Goal: Find specific page/section: Find specific page/section

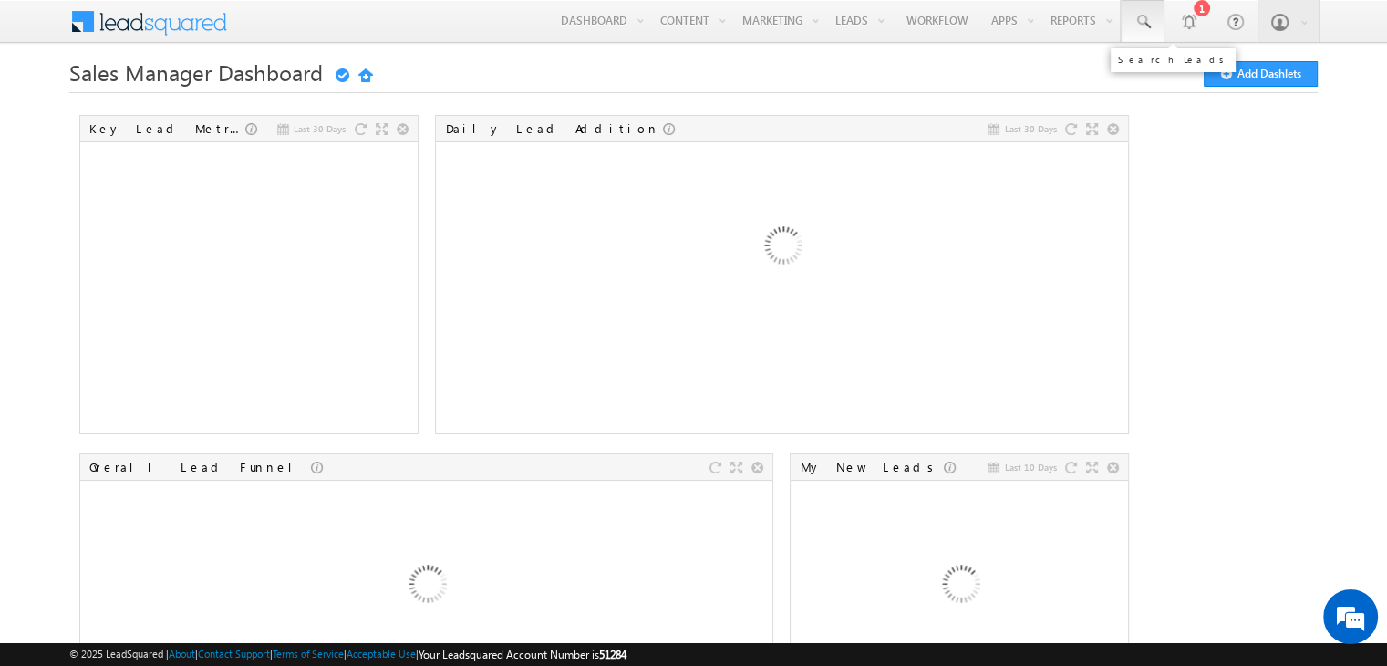
click at [1139, 21] on span at bounding box center [1143, 22] width 18 height 18
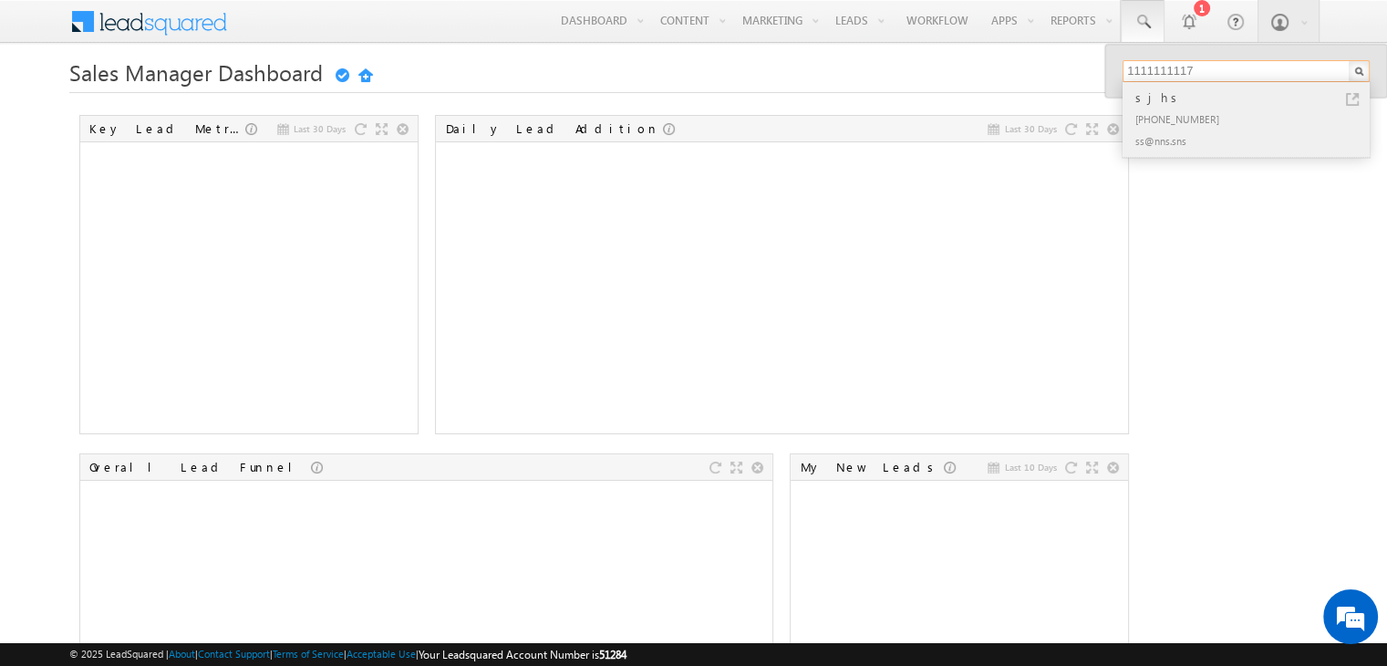
type input "1111111117"
click at [1167, 126] on div "+91-1111111117" at bounding box center [1254, 119] width 244 height 22
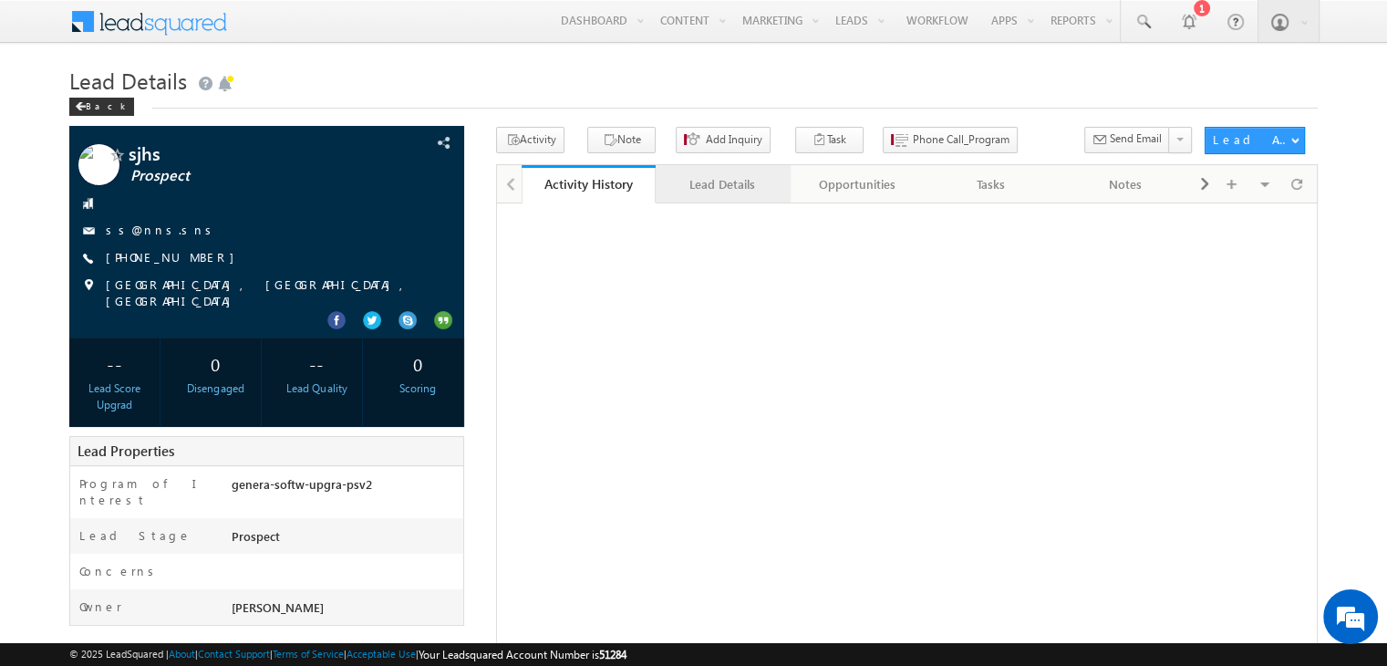
click at [685, 192] on div "Lead Details" at bounding box center [721, 184] width 103 height 22
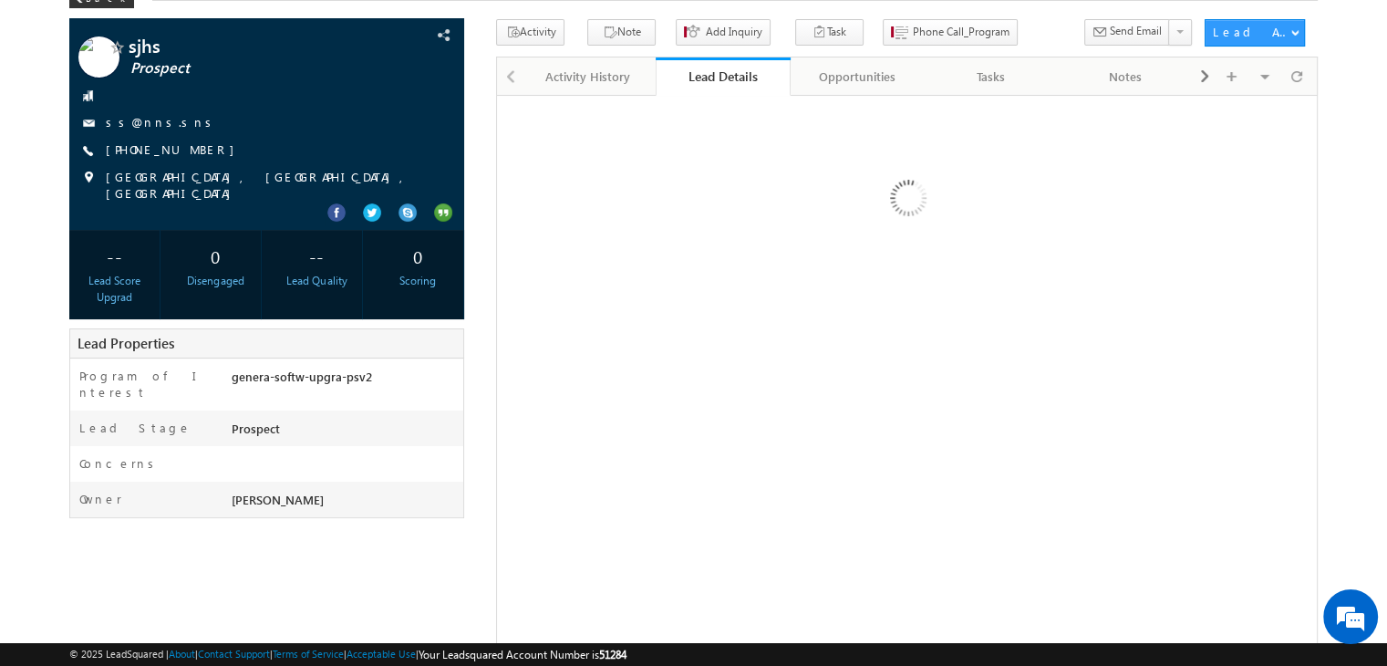
scroll to position [37, 0]
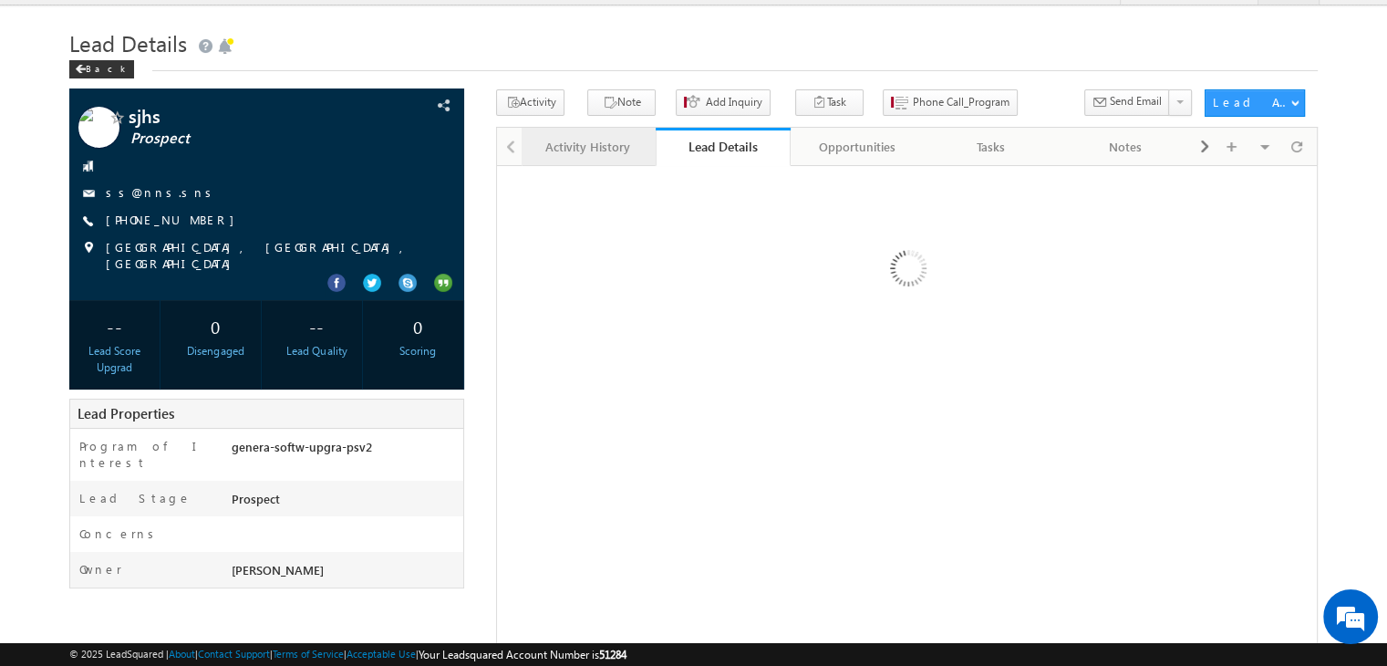
click at [577, 156] on div "Activity History" at bounding box center [587, 147] width 103 height 22
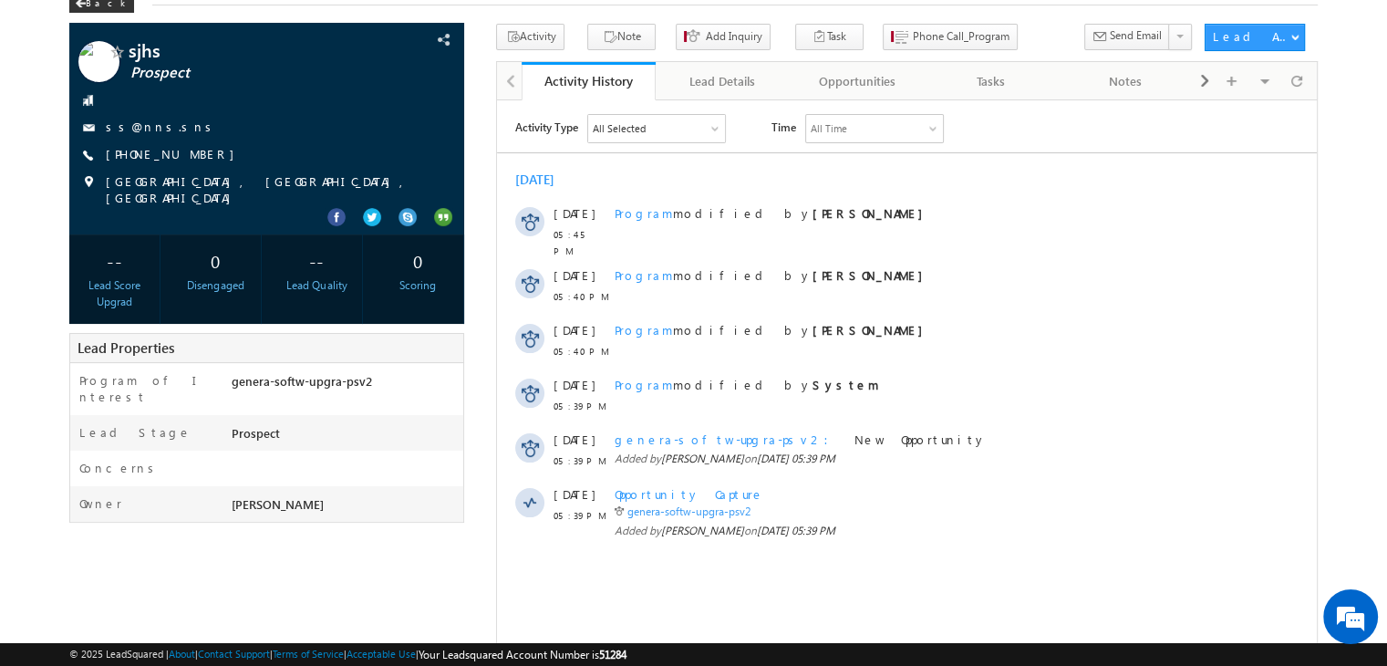
scroll to position [55, 0]
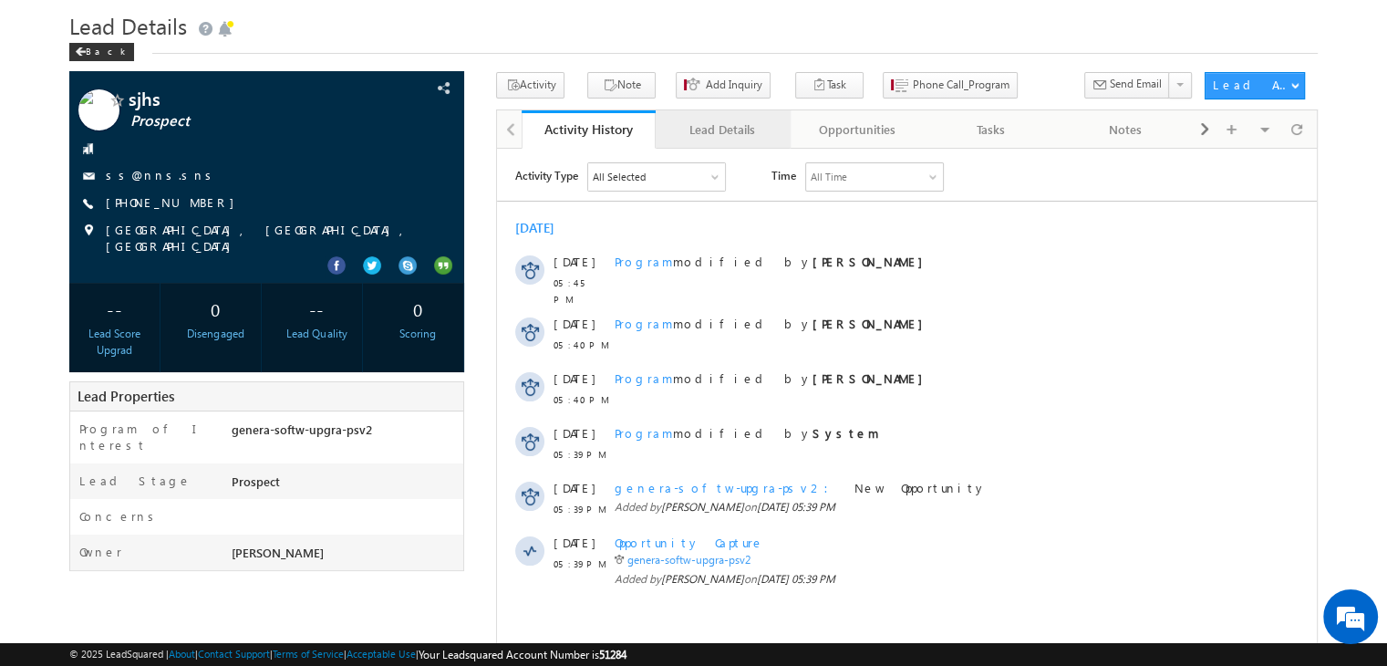
click at [720, 133] on div "Lead Details" at bounding box center [721, 130] width 103 height 22
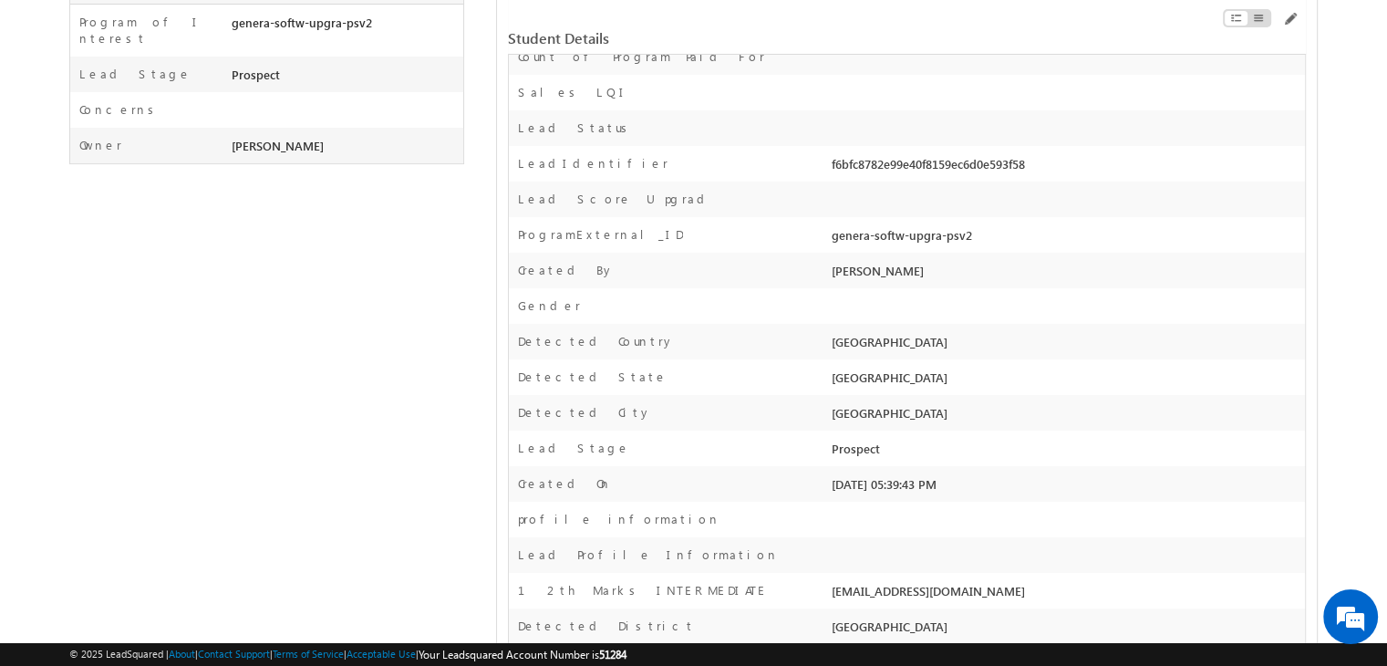
scroll to position [0, 0]
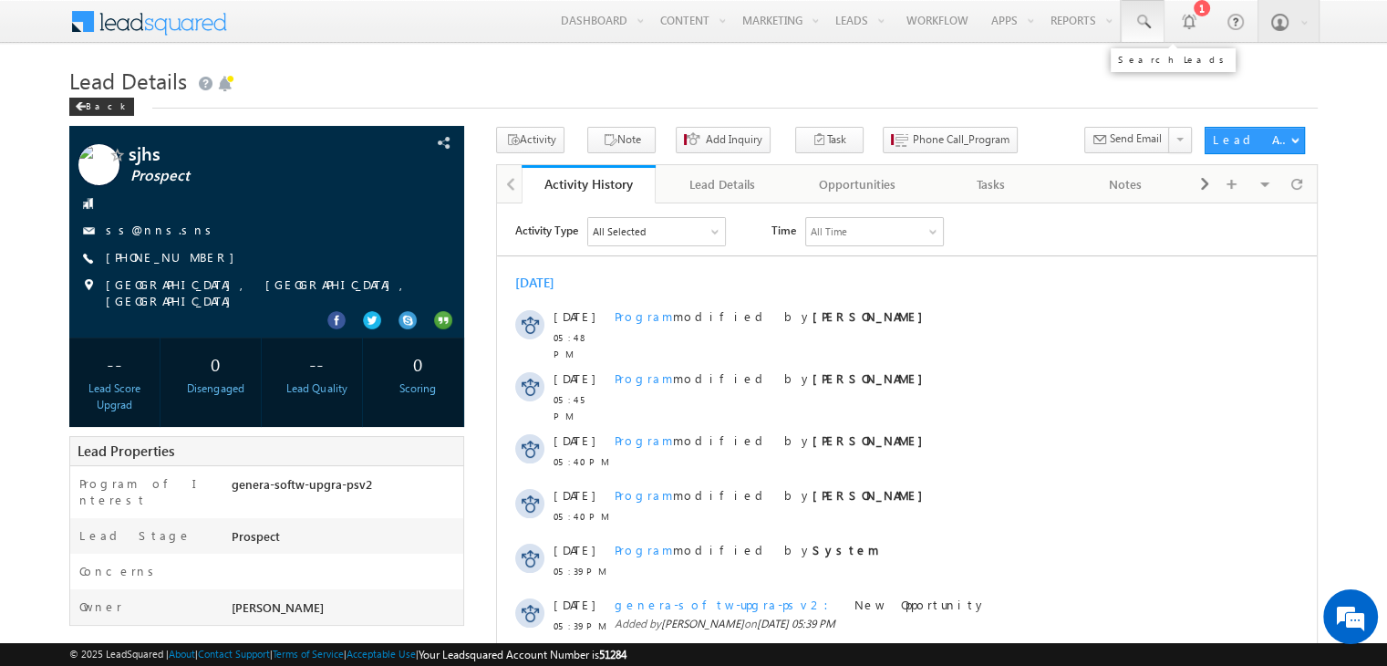
click at [1135, 29] on span at bounding box center [1143, 22] width 18 height 18
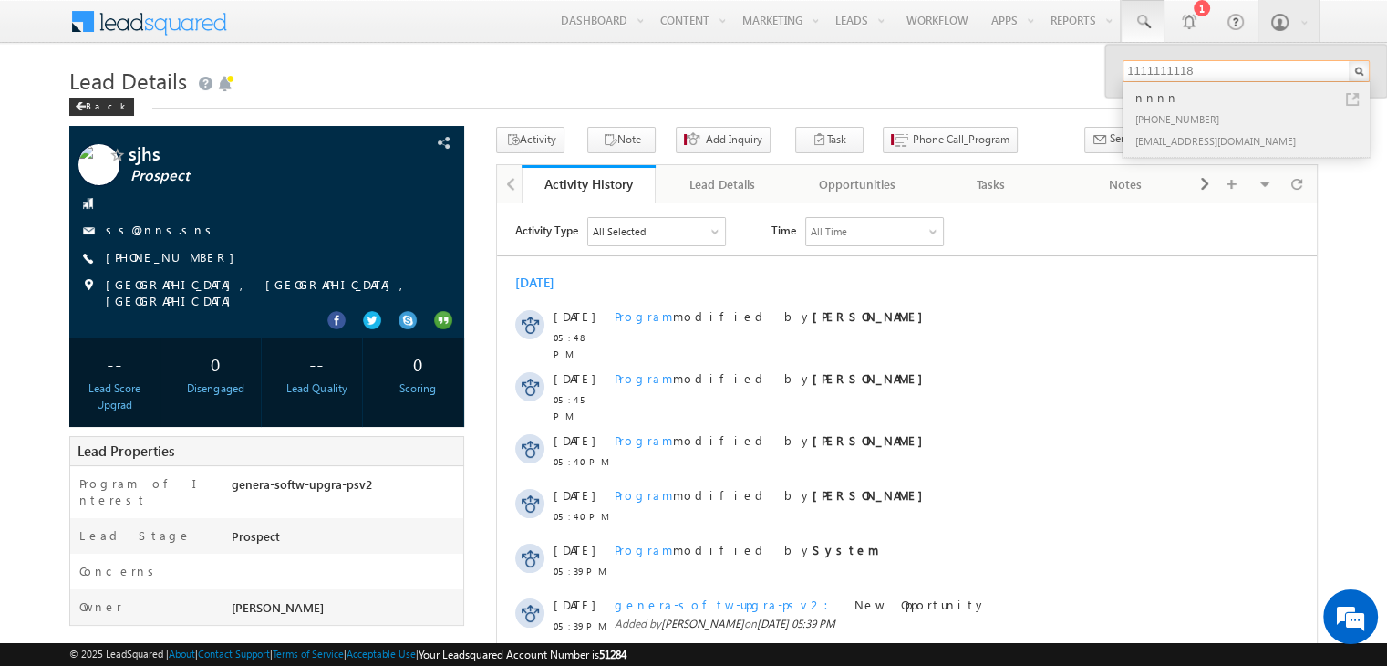
type input "1111111118"
click at [1186, 114] on div "[PHONE_NUMBER]" at bounding box center [1254, 119] width 244 height 22
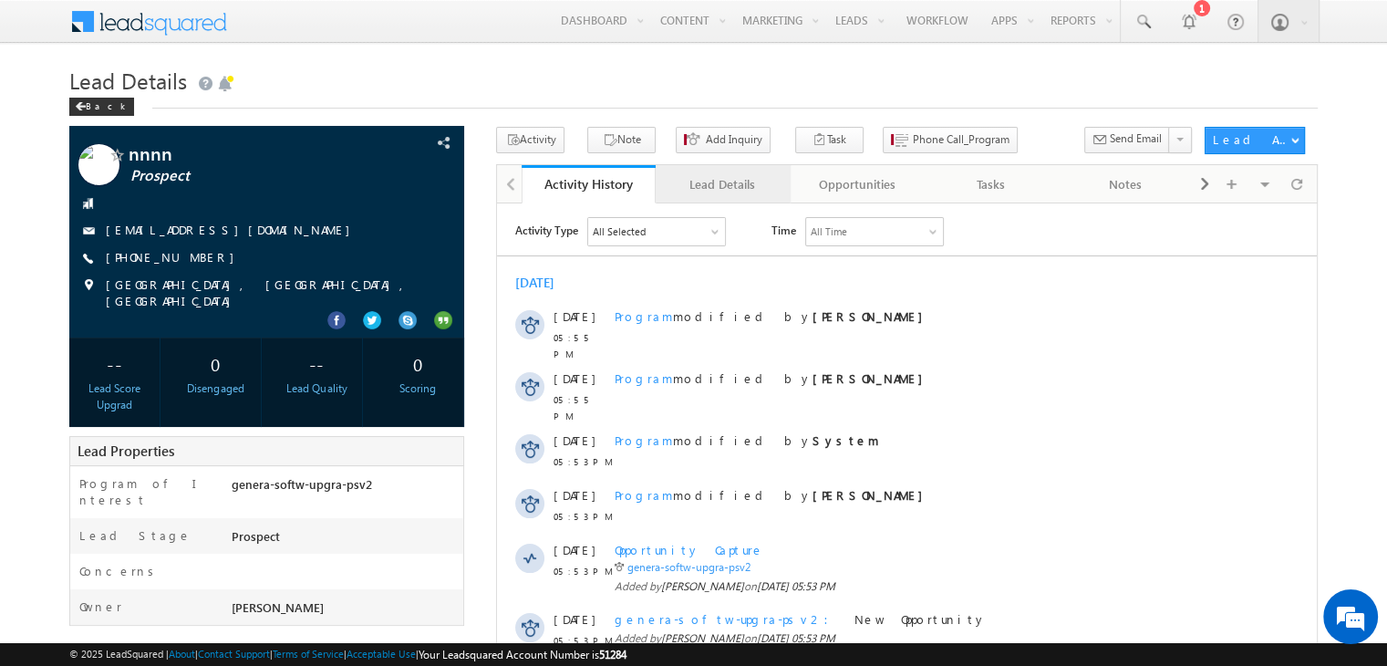
click at [700, 187] on div "Lead Details" at bounding box center [721, 184] width 103 height 22
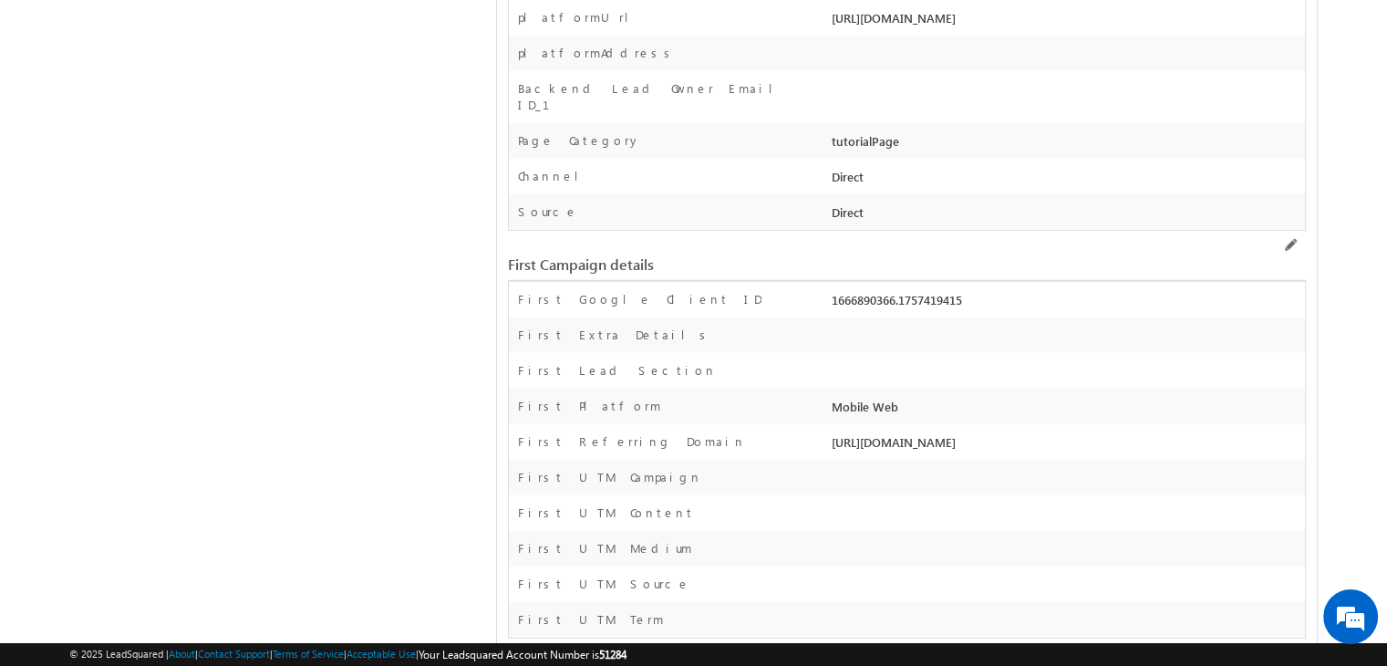
scroll to position [5000, 0]
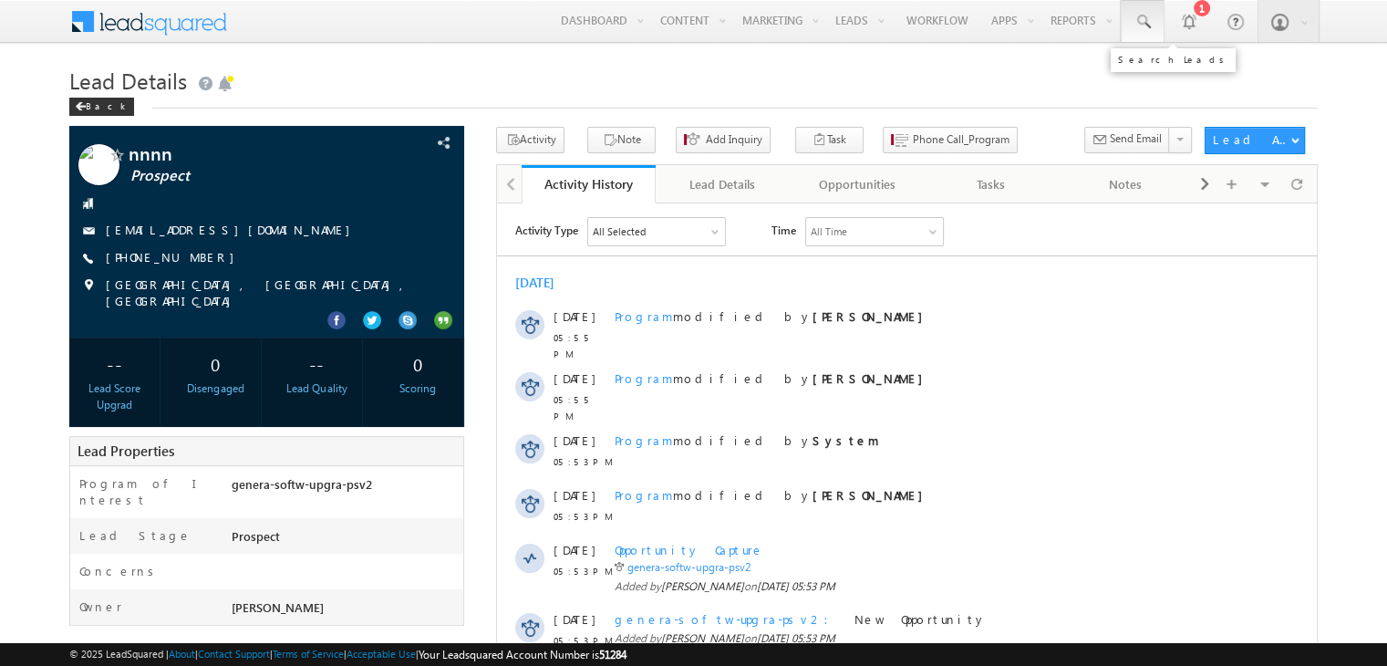
click at [1141, 30] on span at bounding box center [1143, 22] width 18 height 18
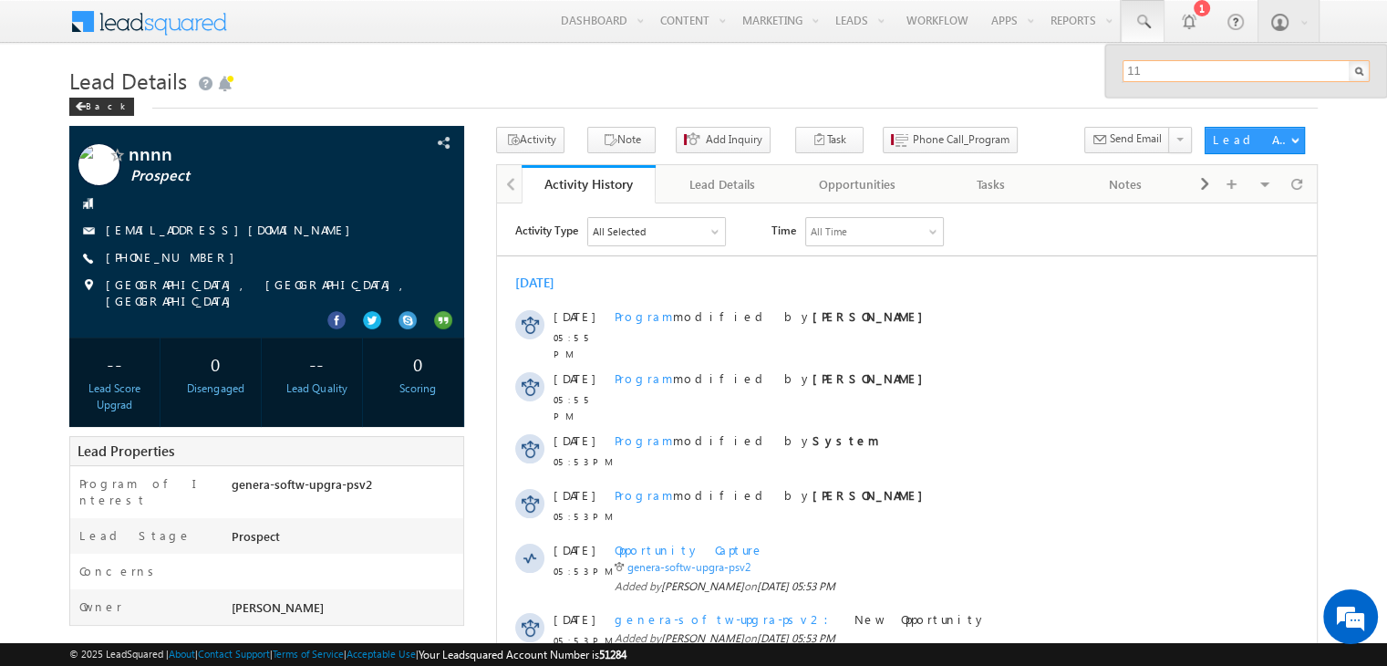
type input "1"
click at [988, 81] on h1 "Lead Details" at bounding box center [693, 79] width 1249 height 36
click at [1134, 24] on span at bounding box center [1143, 22] width 18 height 18
click at [1158, 63] on input "111111102" at bounding box center [1246, 71] width 247 height 22
type input "1111111102"
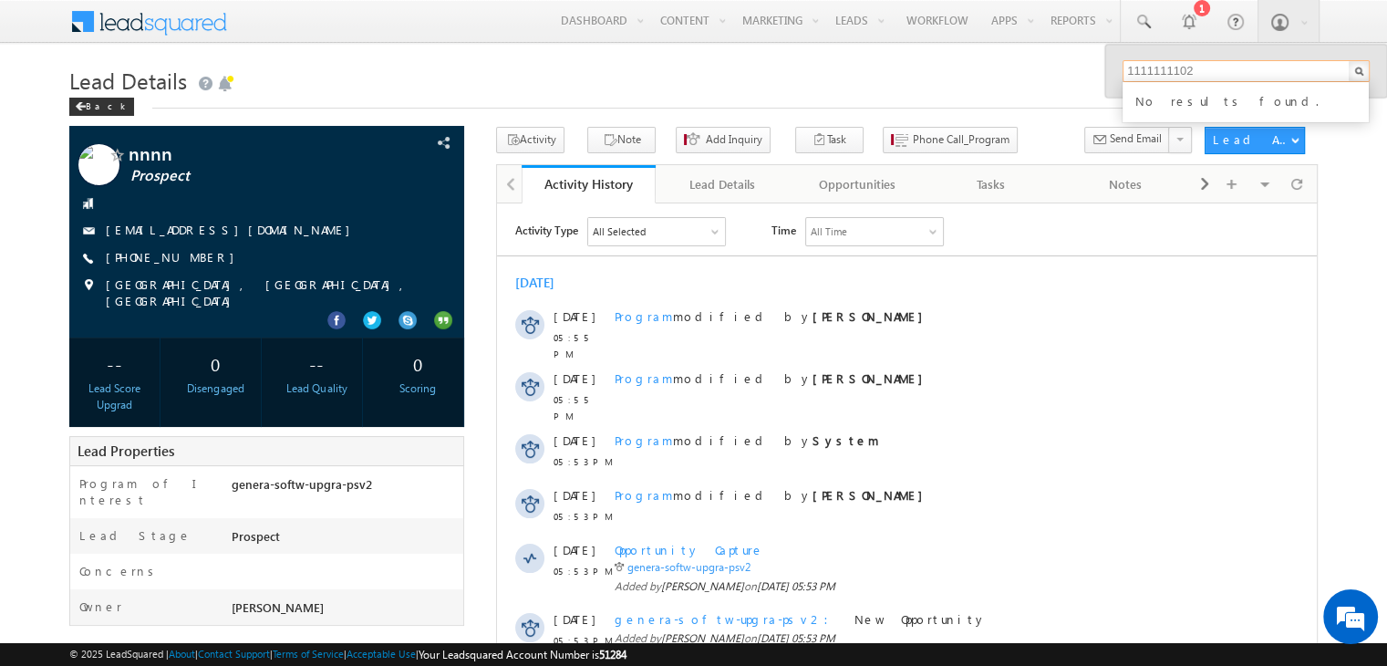
click at [1190, 72] on input "1111111102" at bounding box center [1246, 71] width 247 height 22
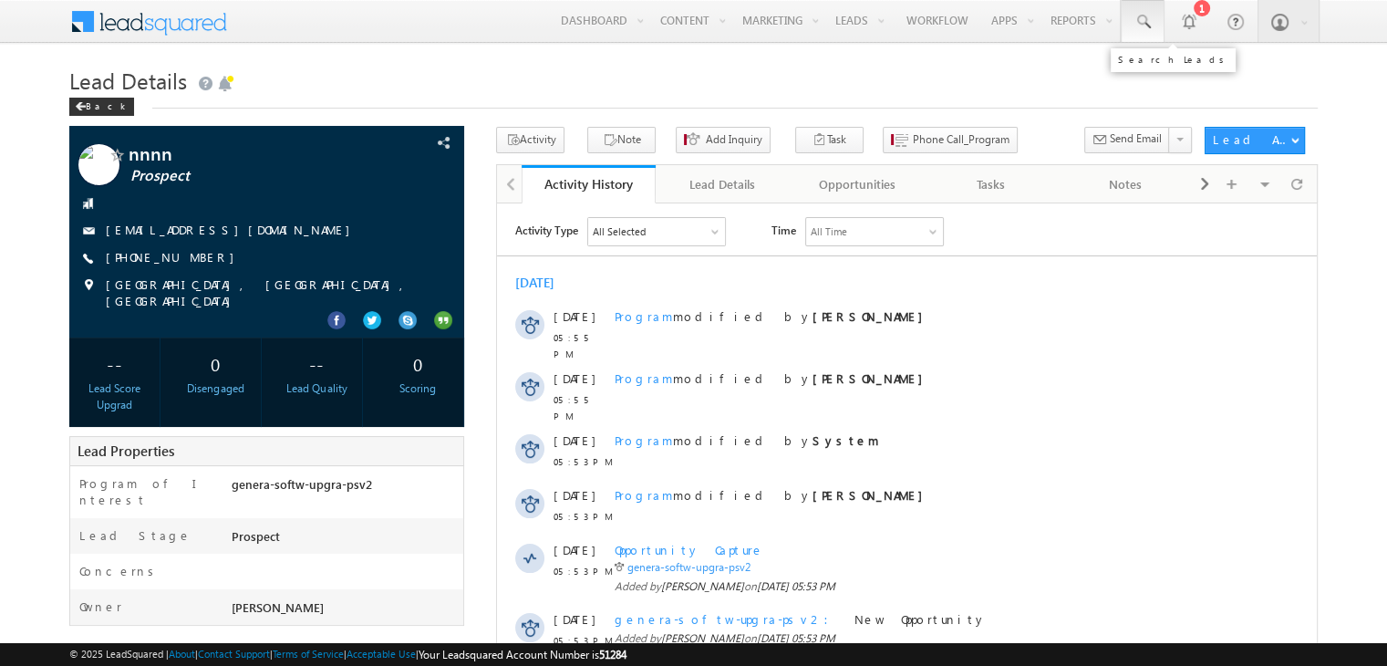
click at [1149, 16] on span at bounding box center [1143, 22] width 18 height 18
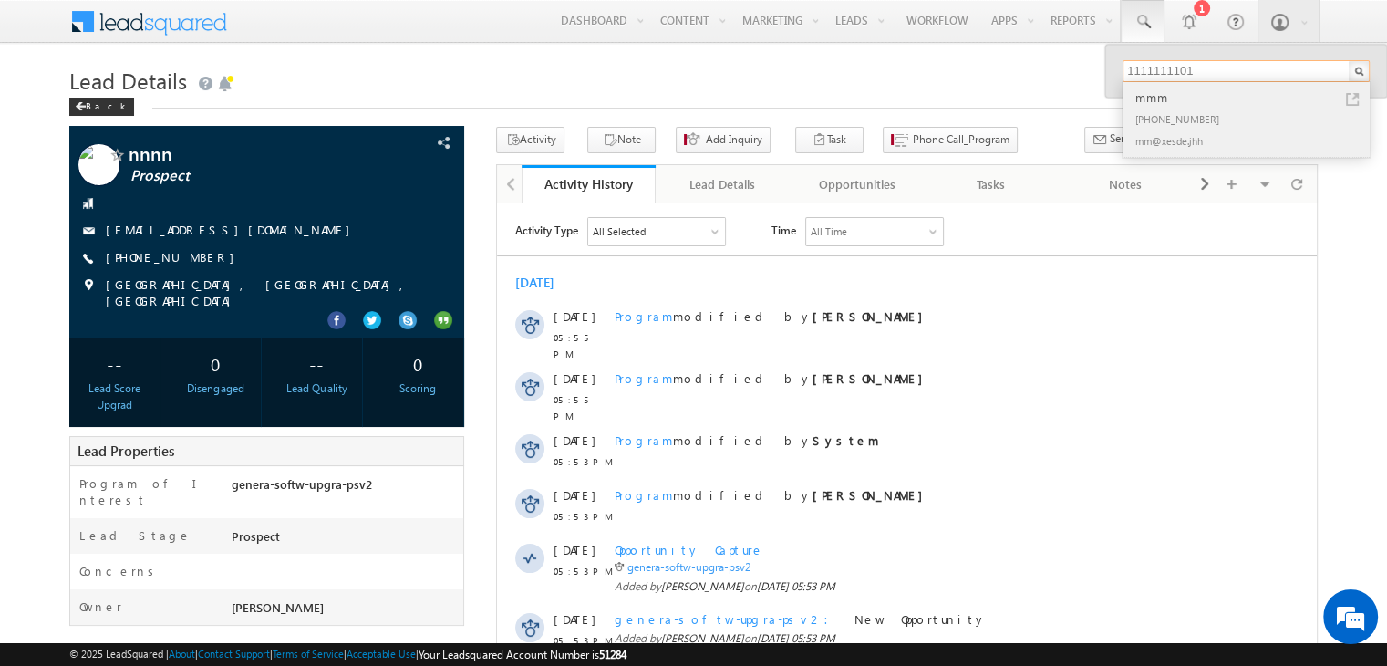
type input "1111111101"
click at [1180, 101] on div "mmm" at bounding box center [1254, 98] width 244 height 20
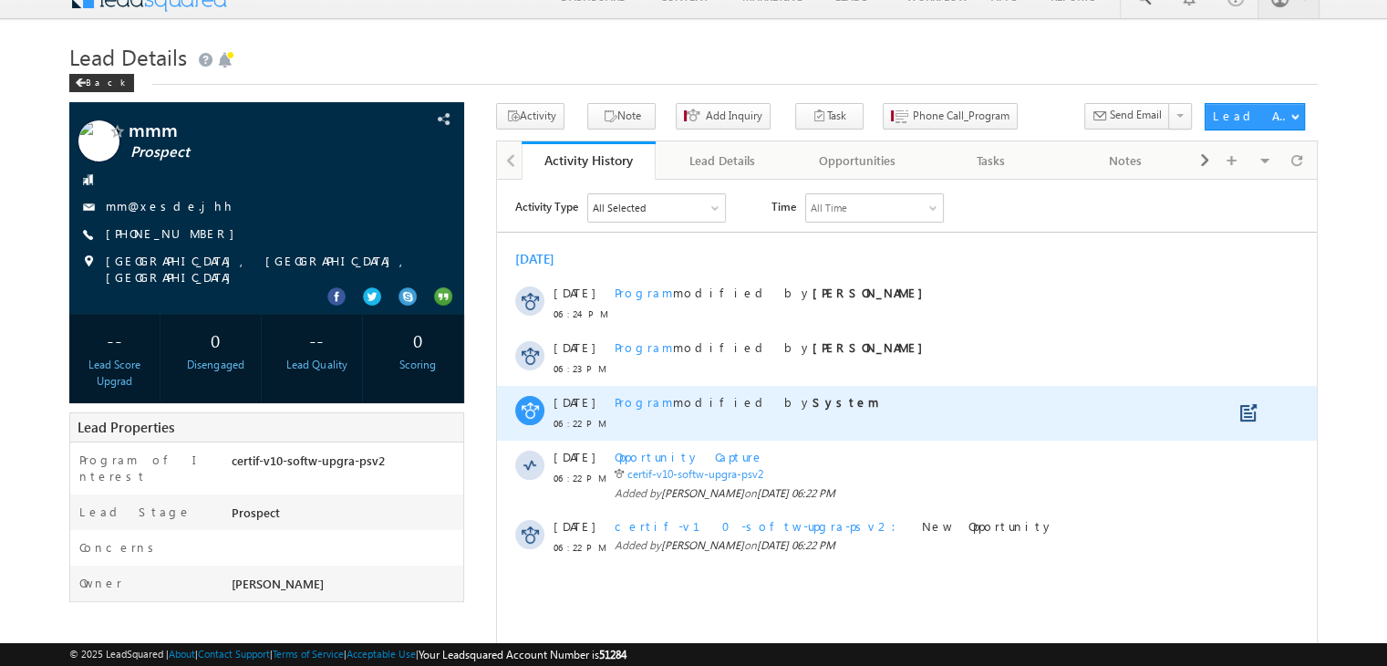
scroll to position [26, 0]
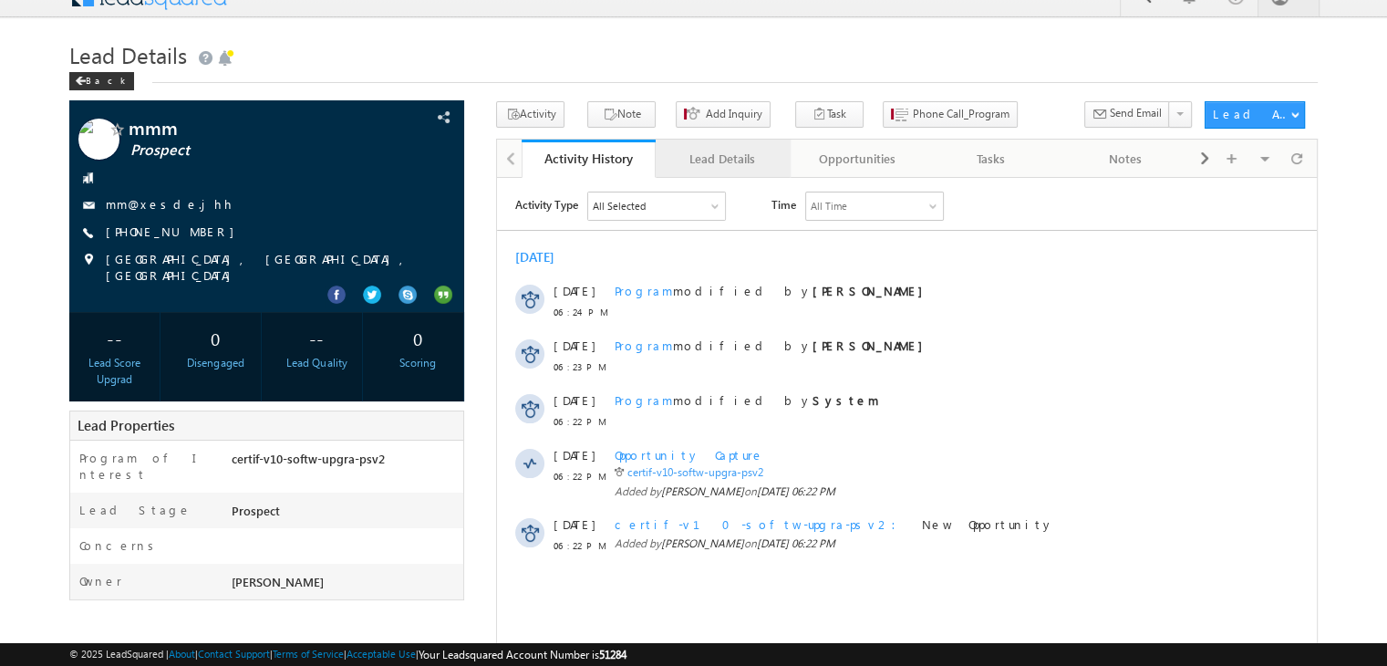
click at [696, 150] on div "Lead Details" at bounding box center [721, 159] width 103 height 22
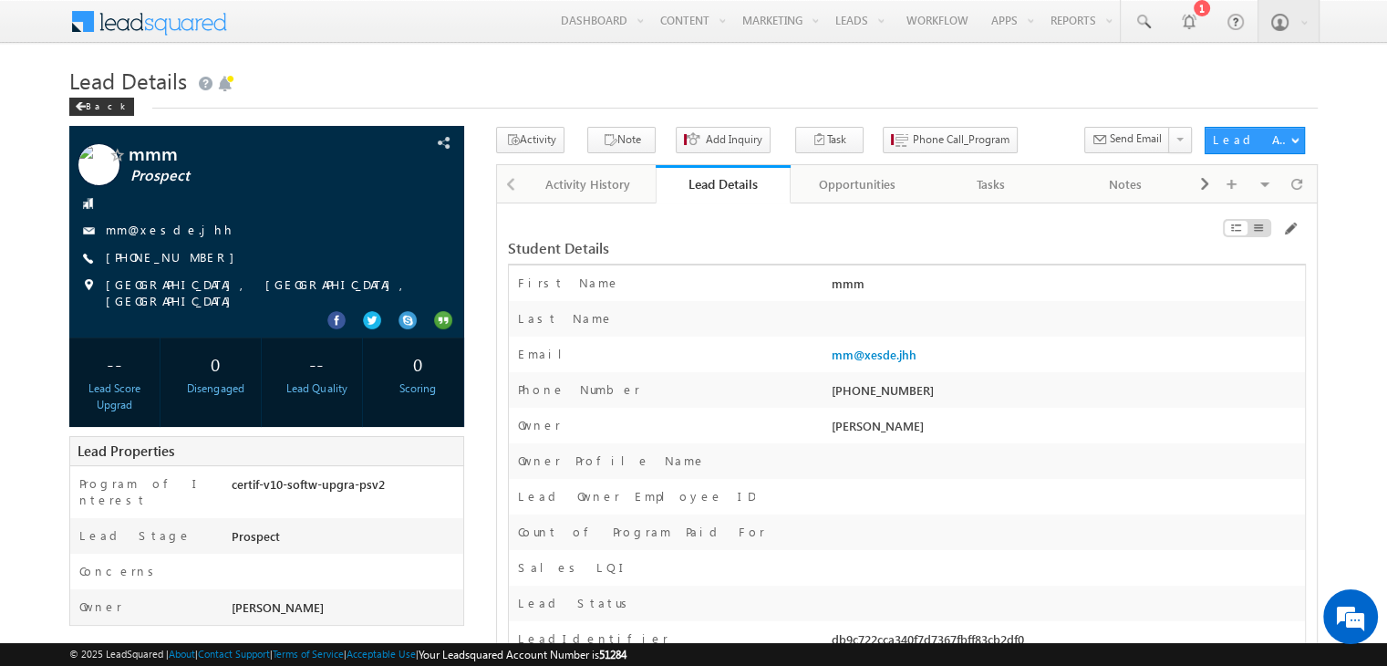
scroll to position [0, 0]
